Goal: Task Accomplishment & Management: Manage account settings

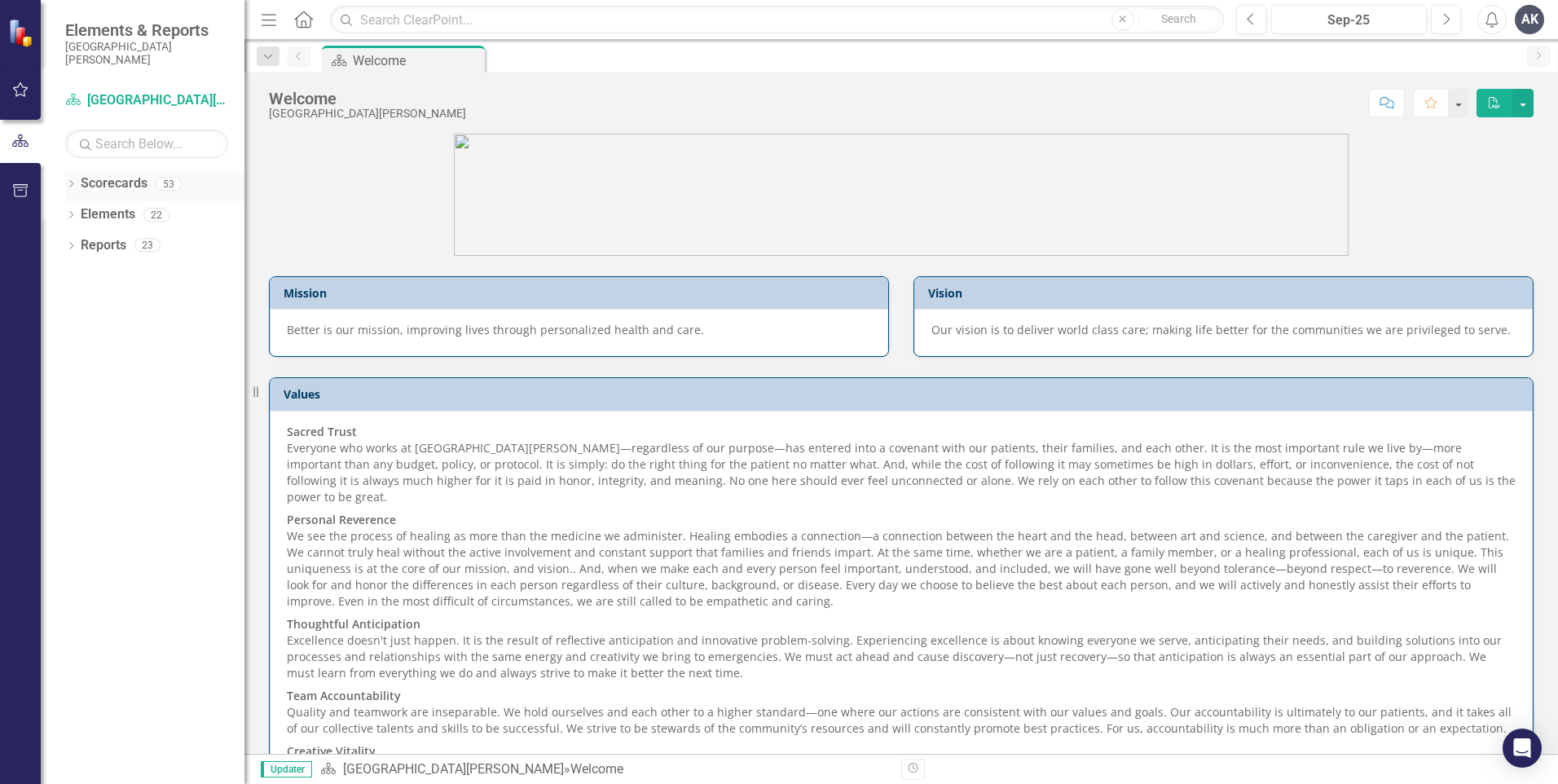
click at [73, 185] on icon "Dropdown" at bounding box center [71, 185] width 12 height 9
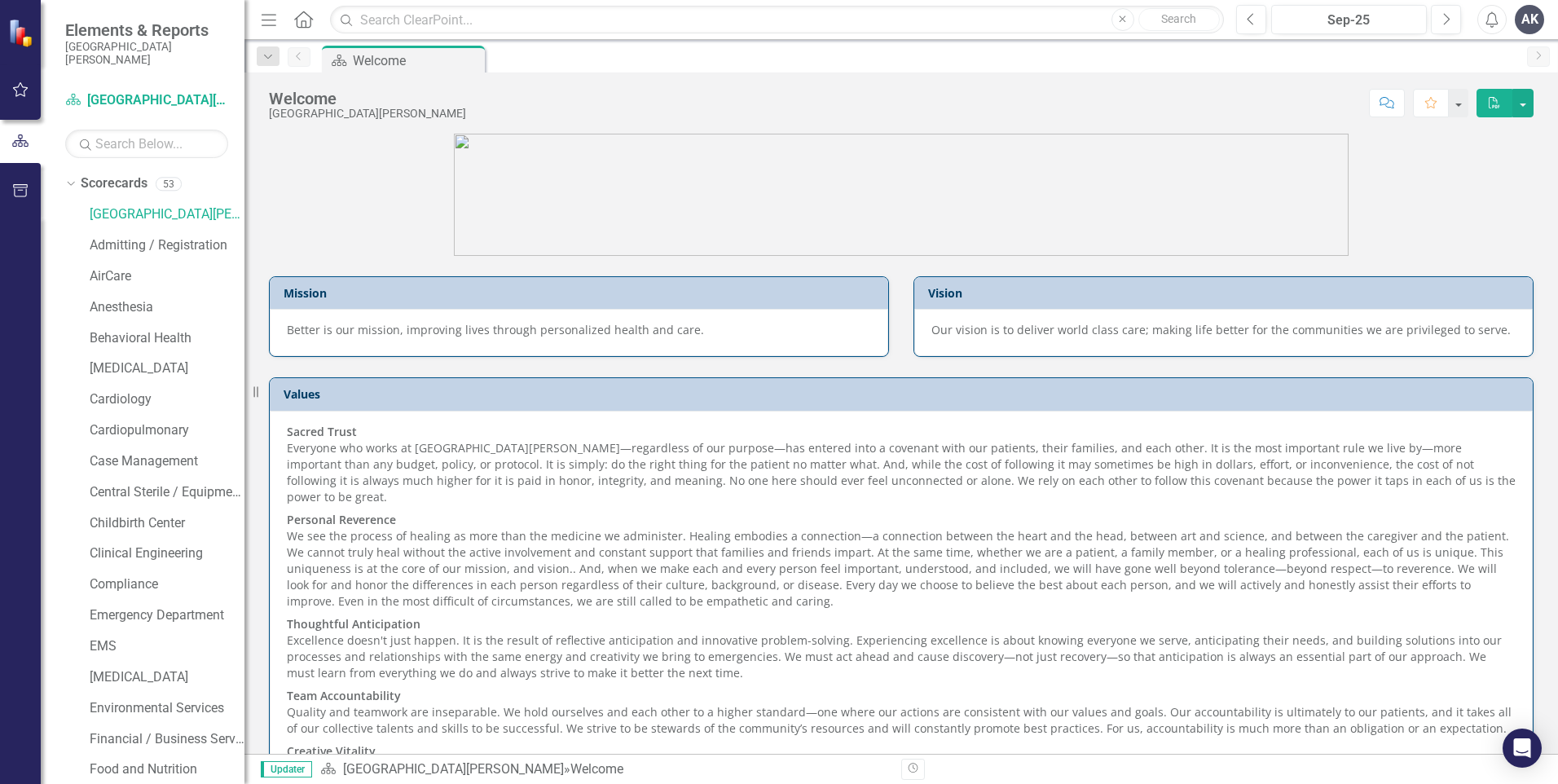
scroll to position [489, 0]
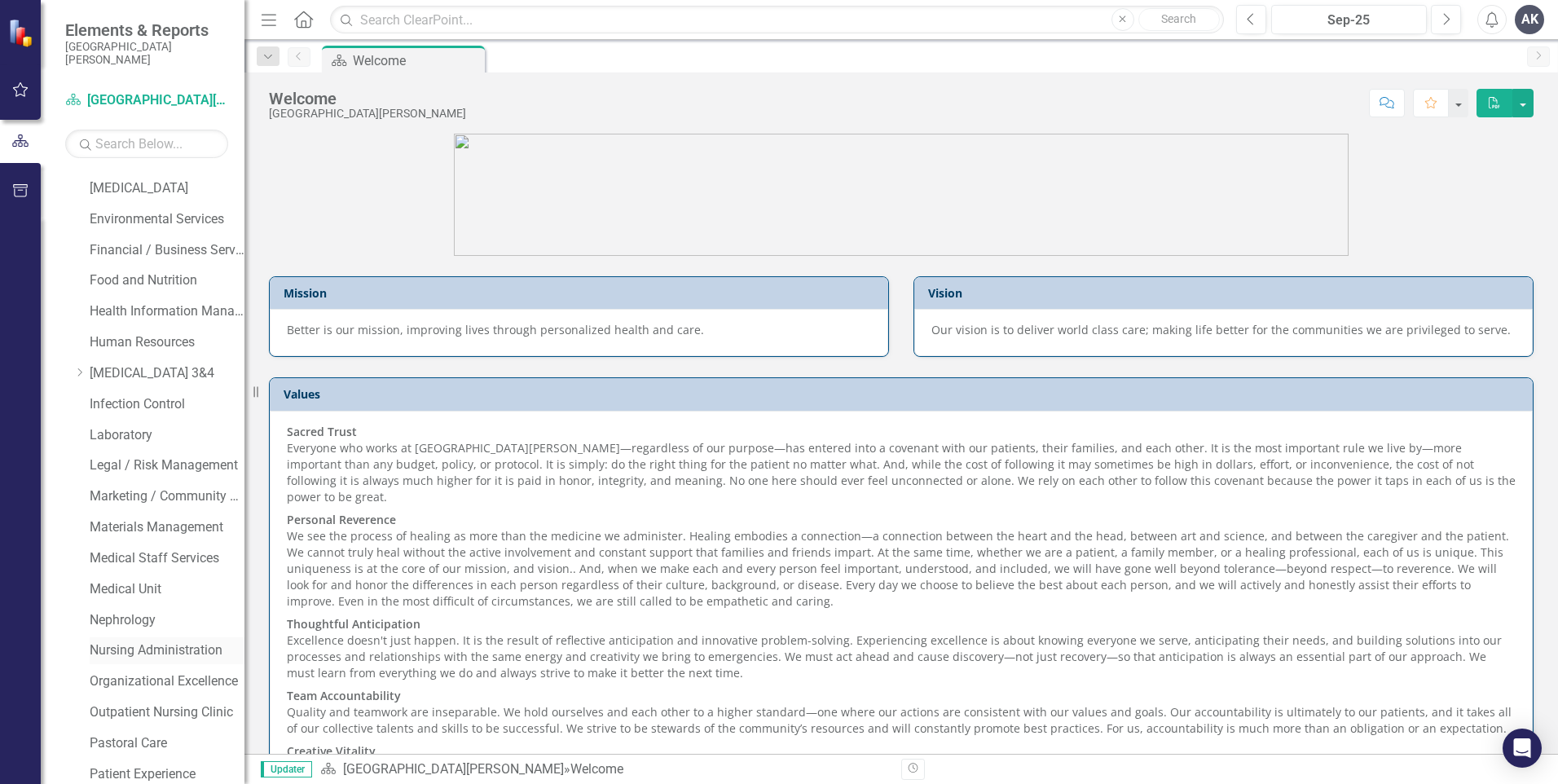
click at [149, 647] on link "Nursing Administration" at bounding box center [167, 651] width 155 height 19
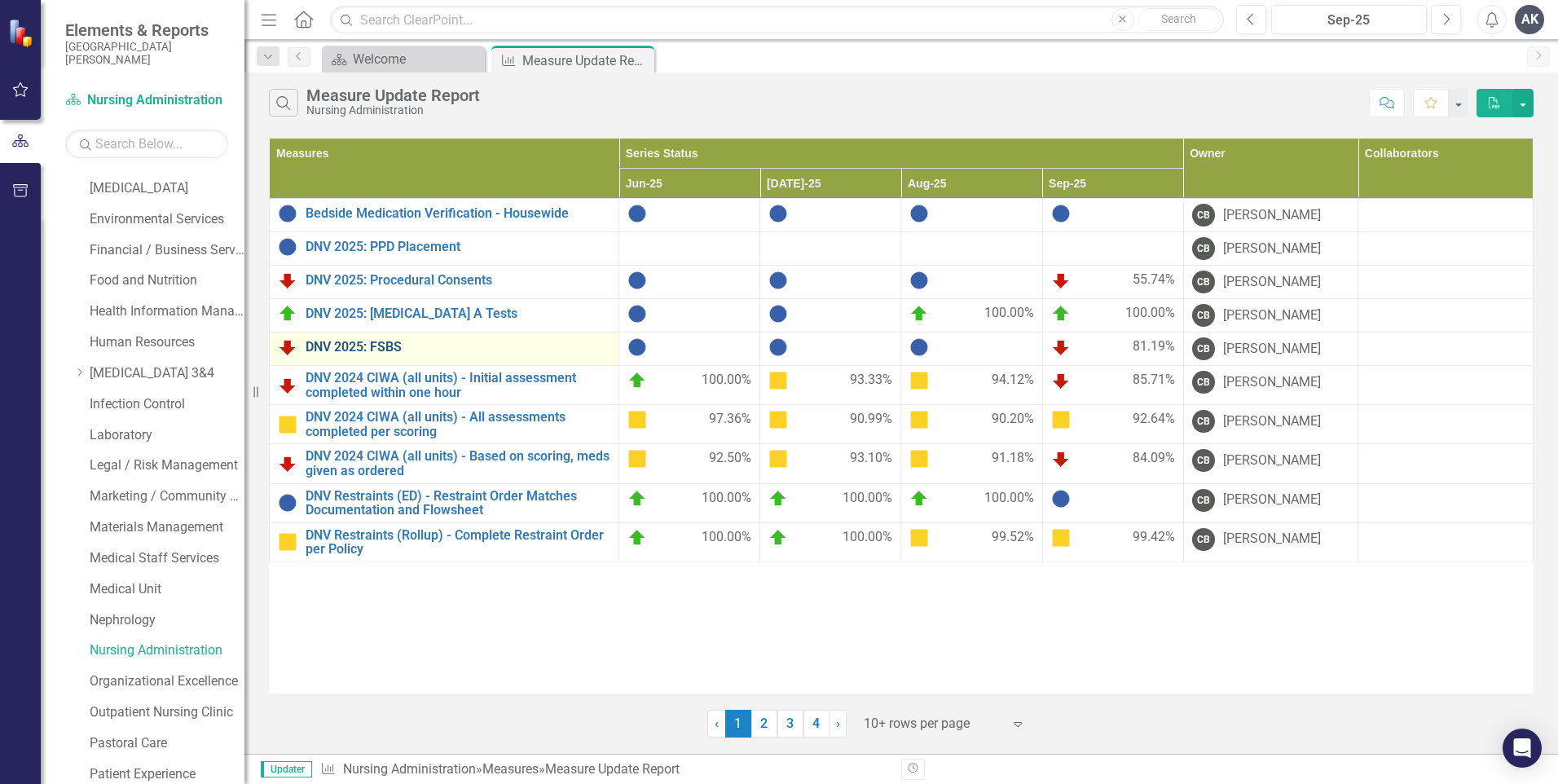
click at [441, 351] on link "DNV 2025: FSBS" at bounding box center [458, 347] width 305 height 14
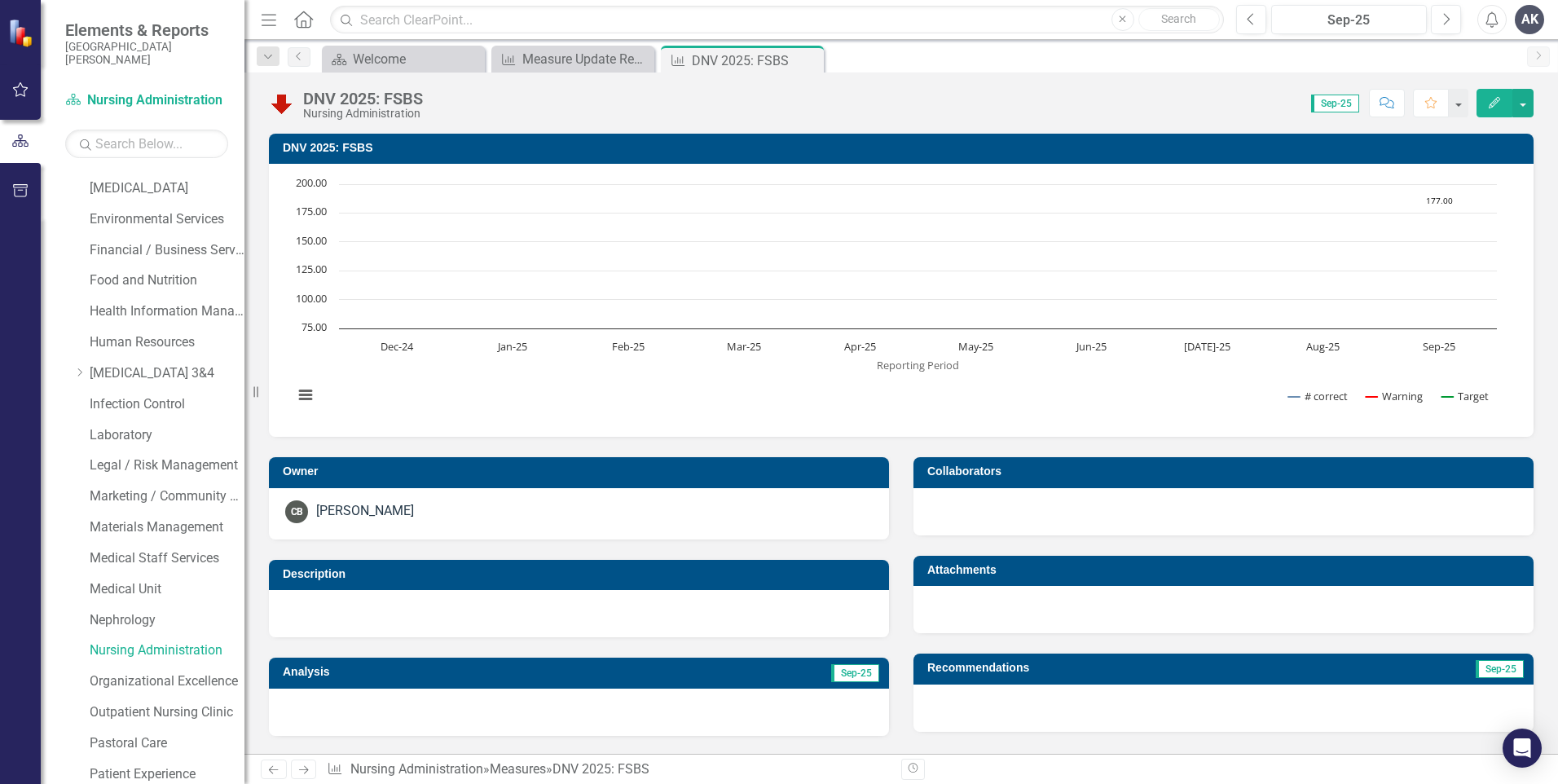
scroll to position [555, 0]
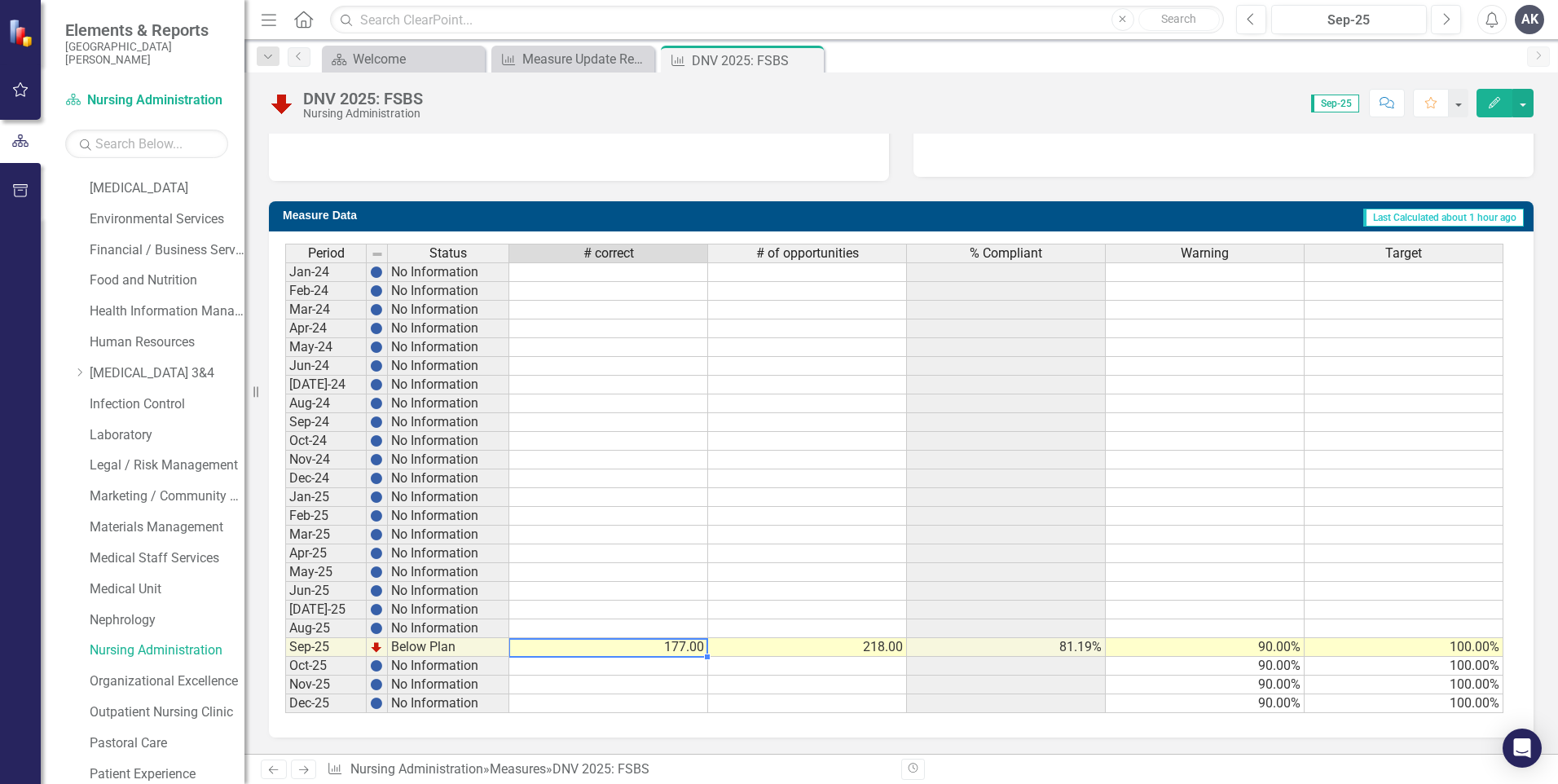
click at [680, 647] on td "177.00" at bounding box center [609, 648] width 199 height 19
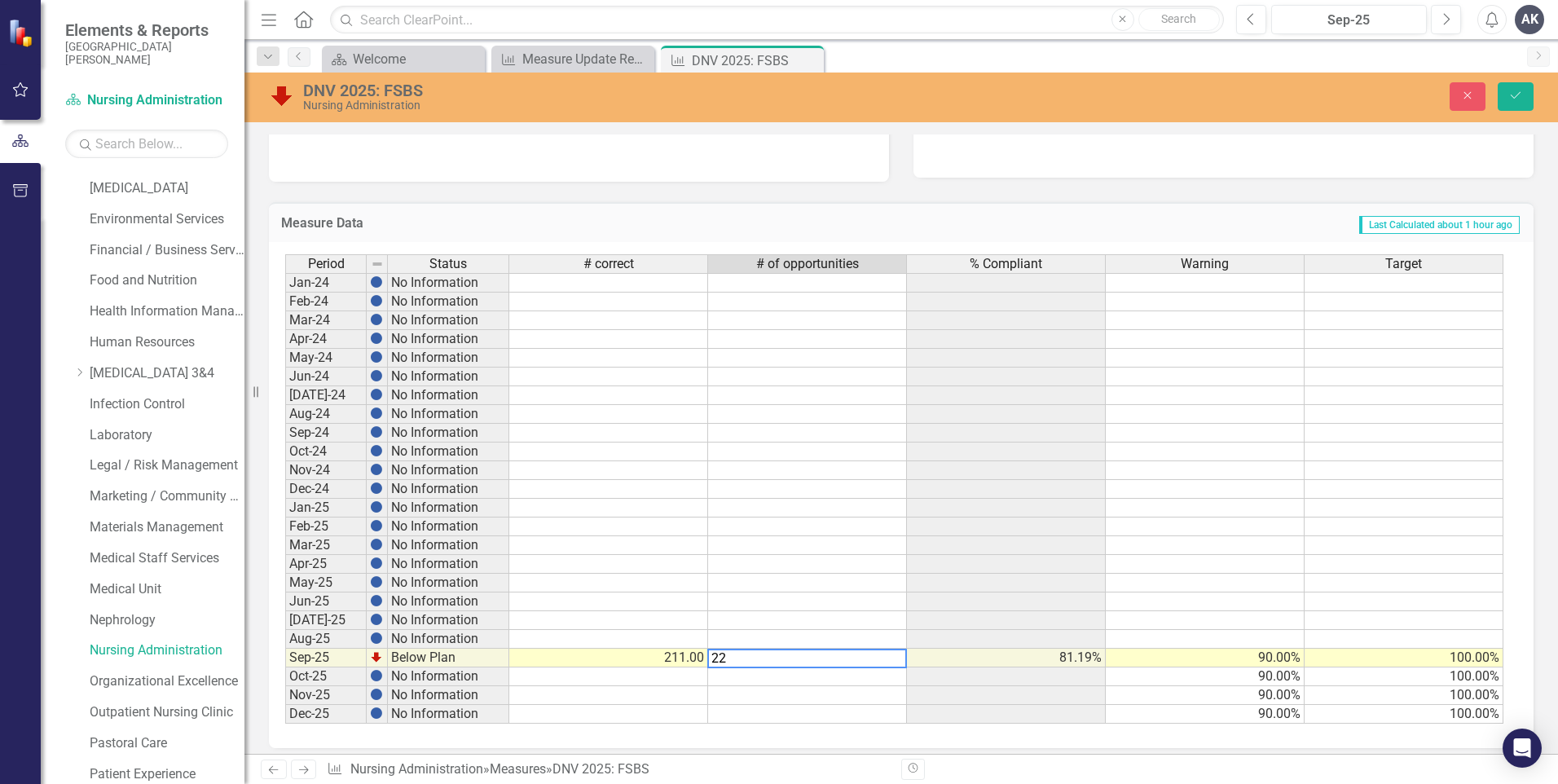
type textarea "222"
click at [1522, 97] on icon "Save" at bounding box center [1515, 95] width 14 height 12
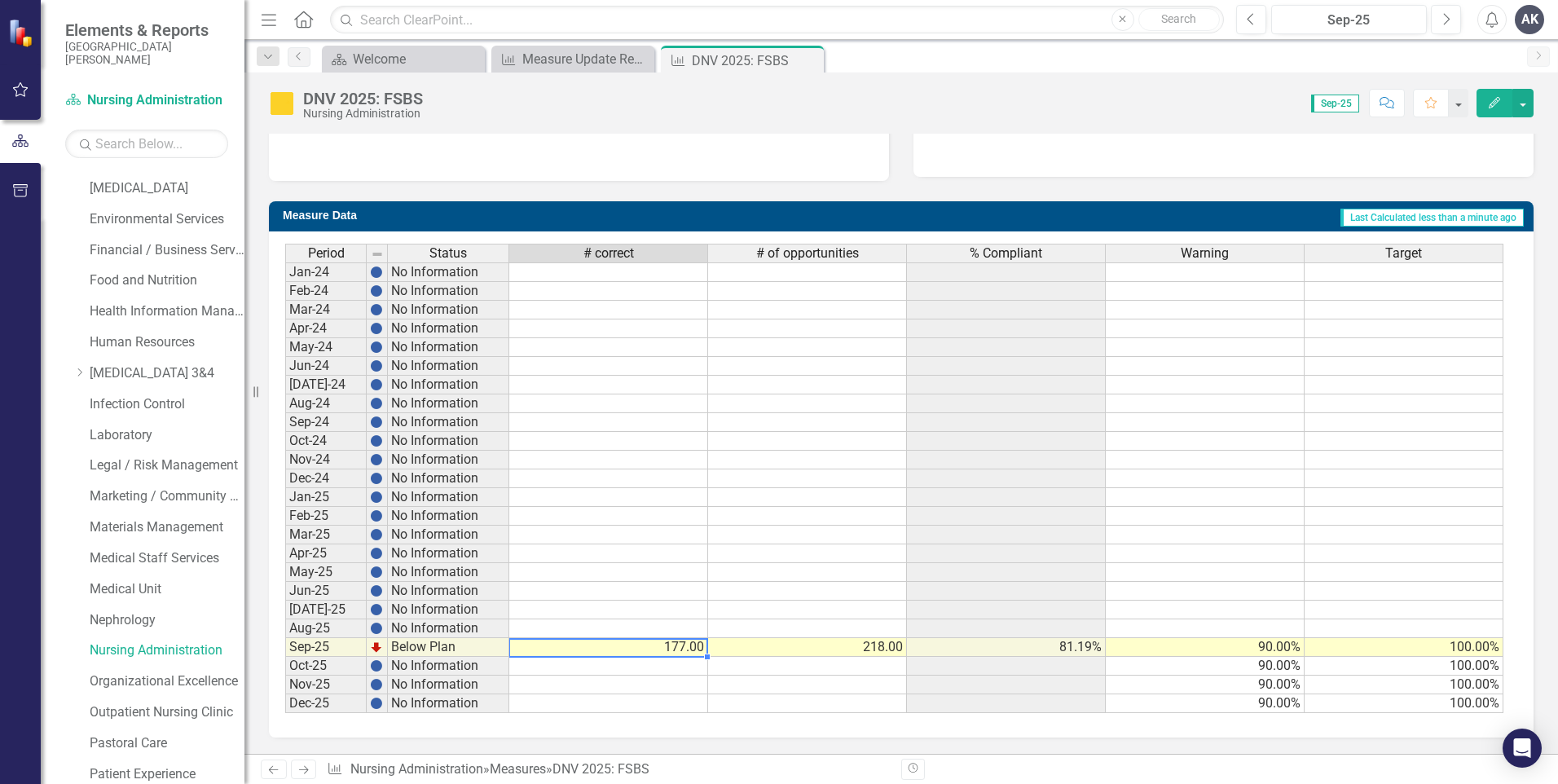
click at [689, 647] on td "177.00" at bounding box center [609, 648] width 199 height 19
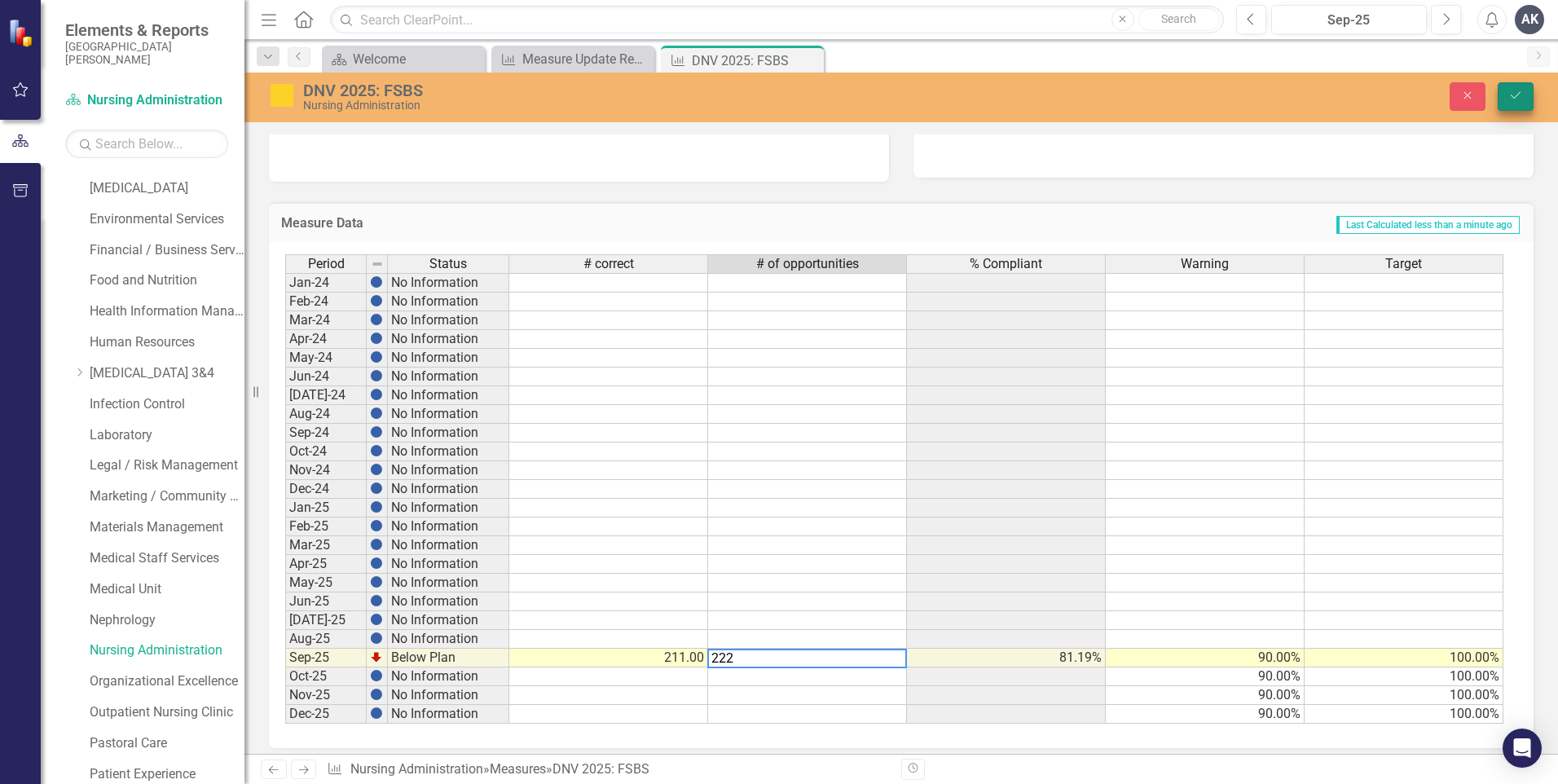
type textarea "222"
click at [1513, 93] on icon "Save" at bounding box center [1515, 95] width 14 height 12
